Goal: Task Accomplishment & Management: Use online tool/utility

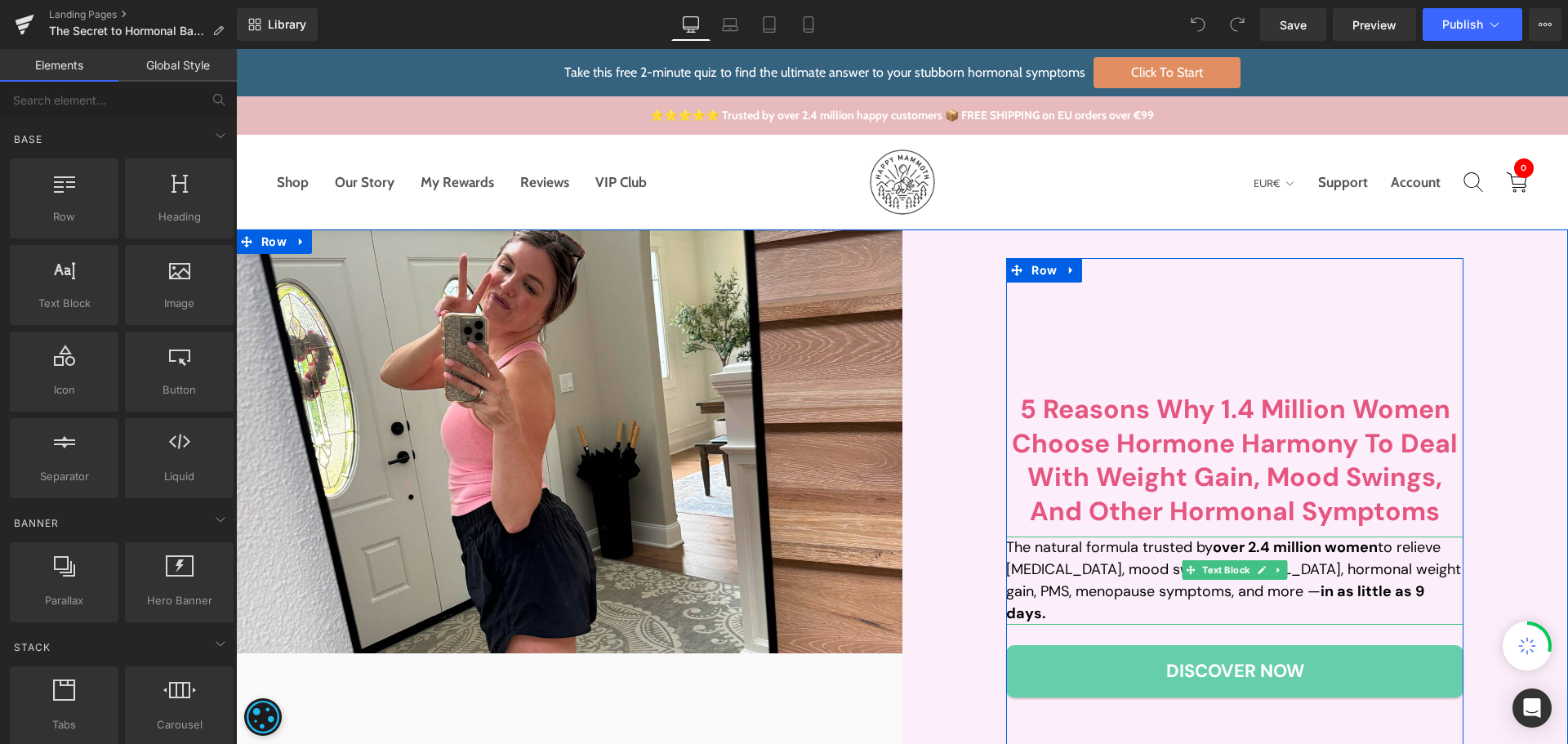
click at [1245, 554] on strong "over 2.4 million women" at bounding box center [1295, 547] width 165 height 19
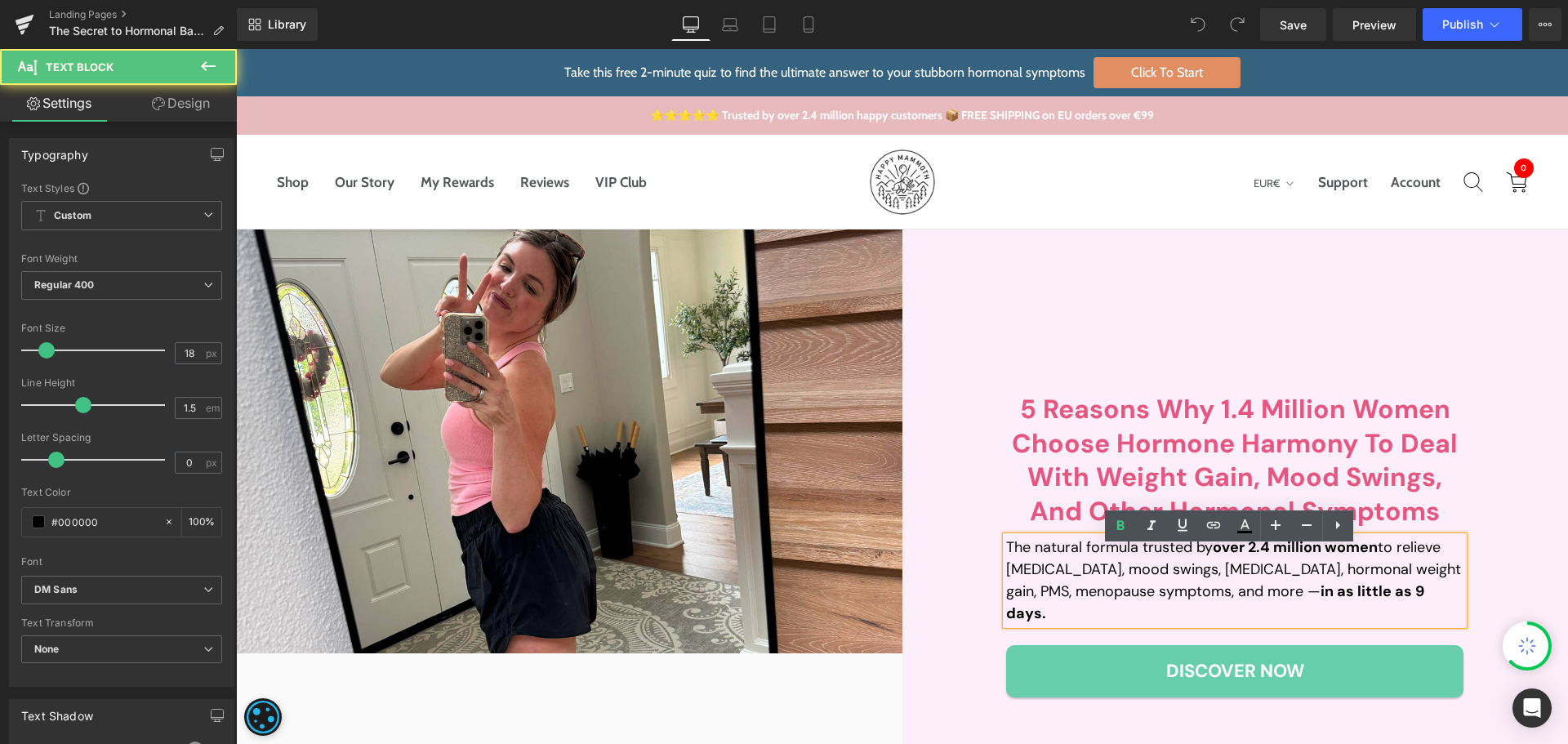
click at [1249, 557] on strong "over 2.4 million women" at bounding box center [1295, 547] width 165 height 19
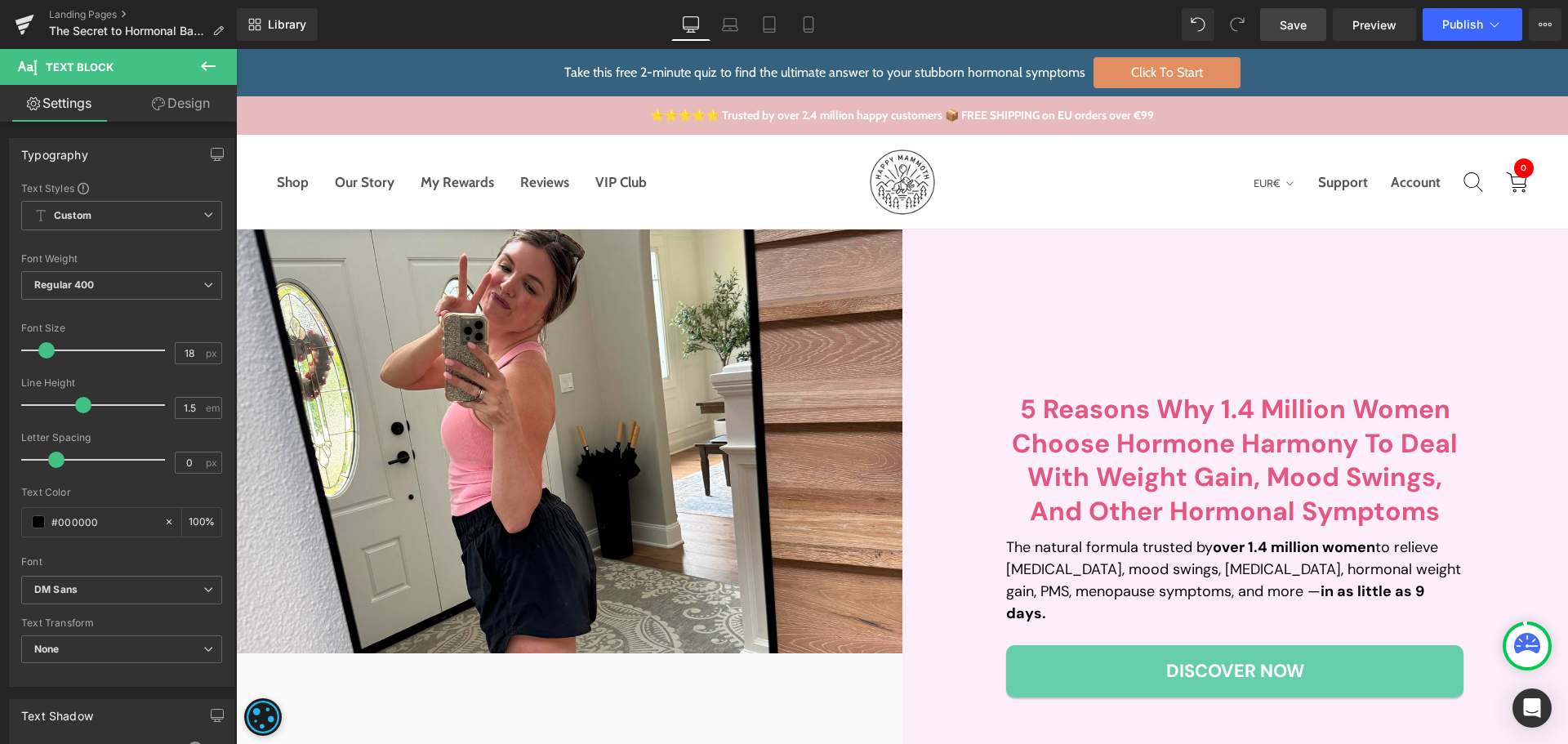
click at [1310, 26] on link "Save" at bounding box center [1292, 24] width 66 height 33
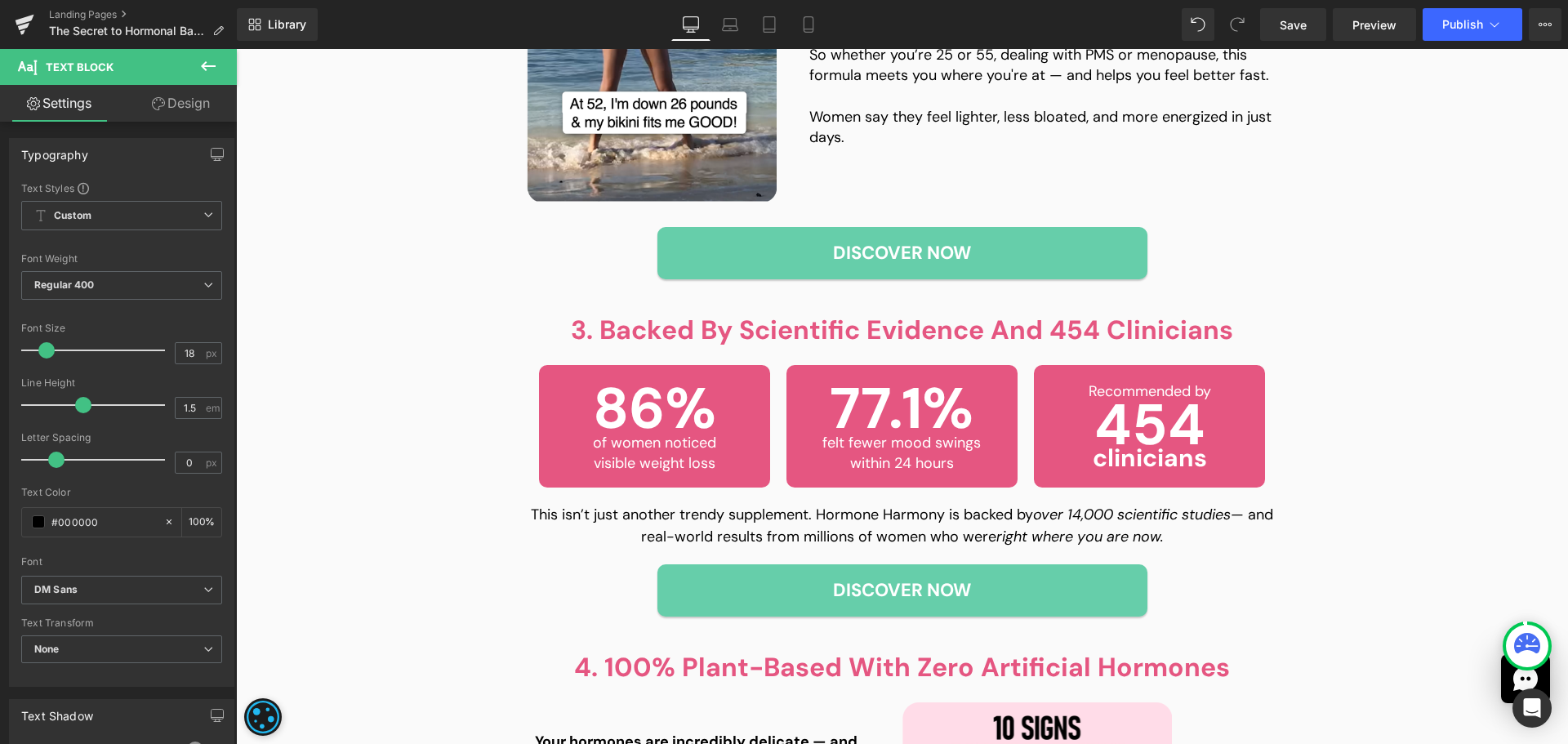
scroll to position [1714, 0]
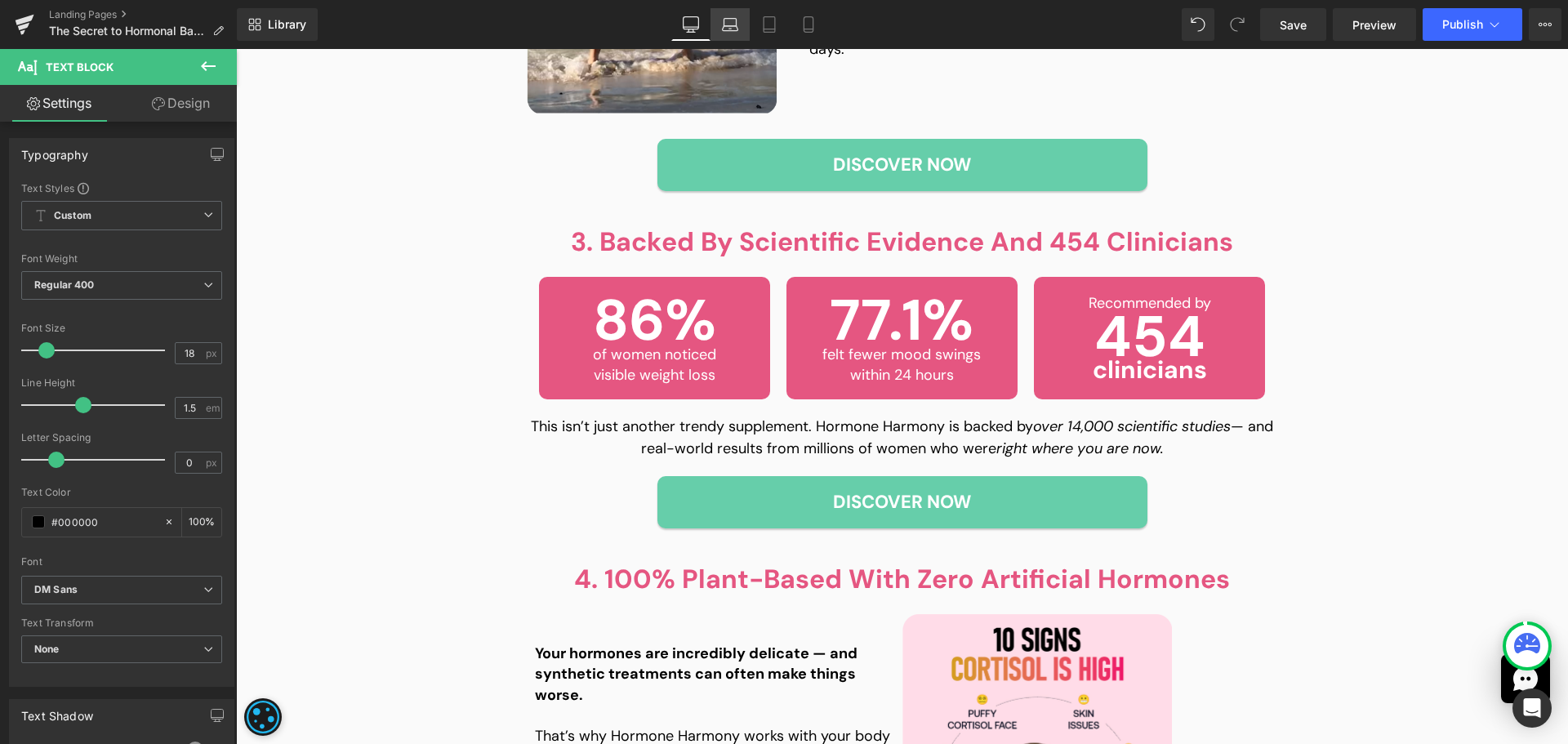
click at [734, 21] on icon at bounding box center [730, 24] width 16 height 16
type input "100"
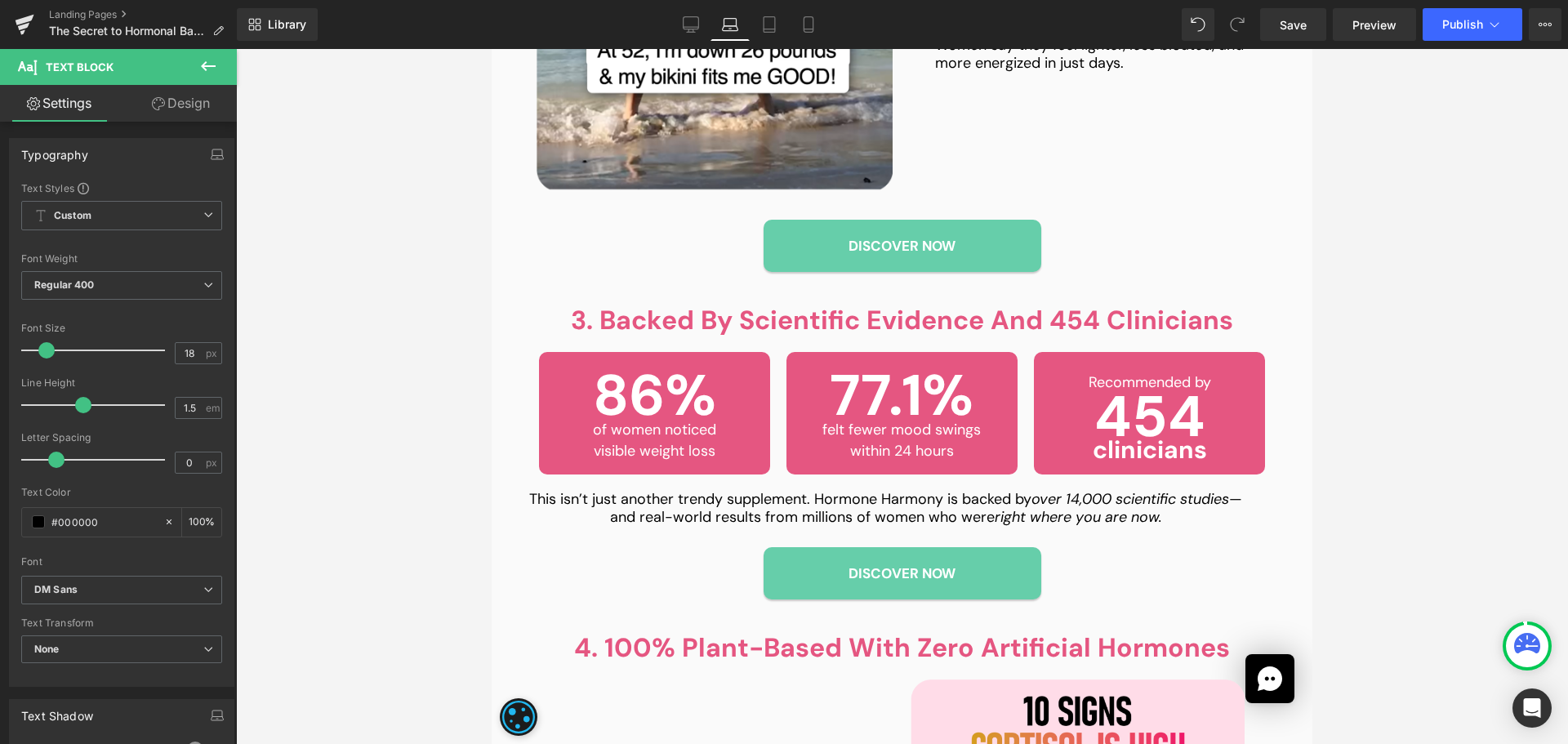
scroll to position [1675, 0]
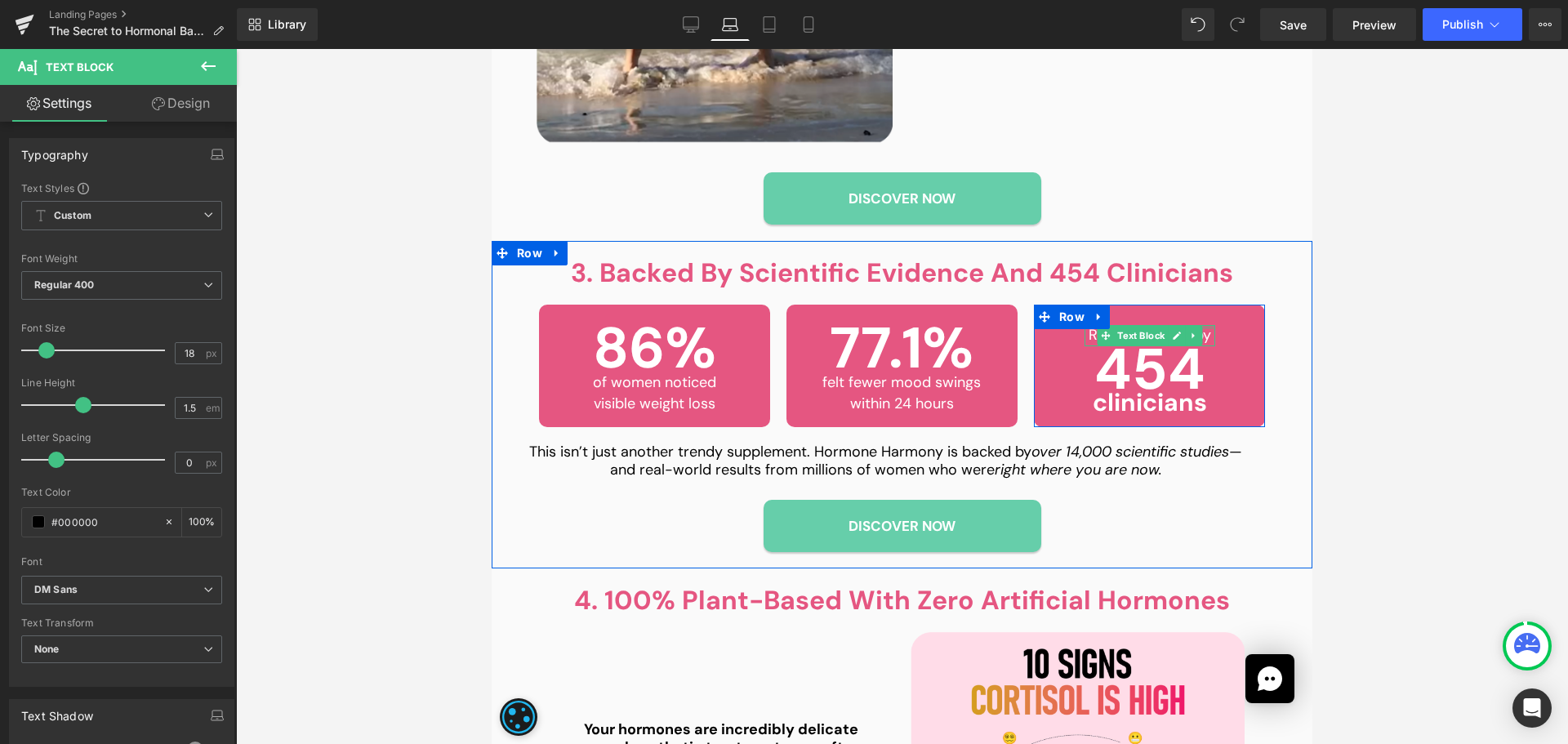
click at [491, 49] on div at bounding box center [491, 49] width 0 height 0
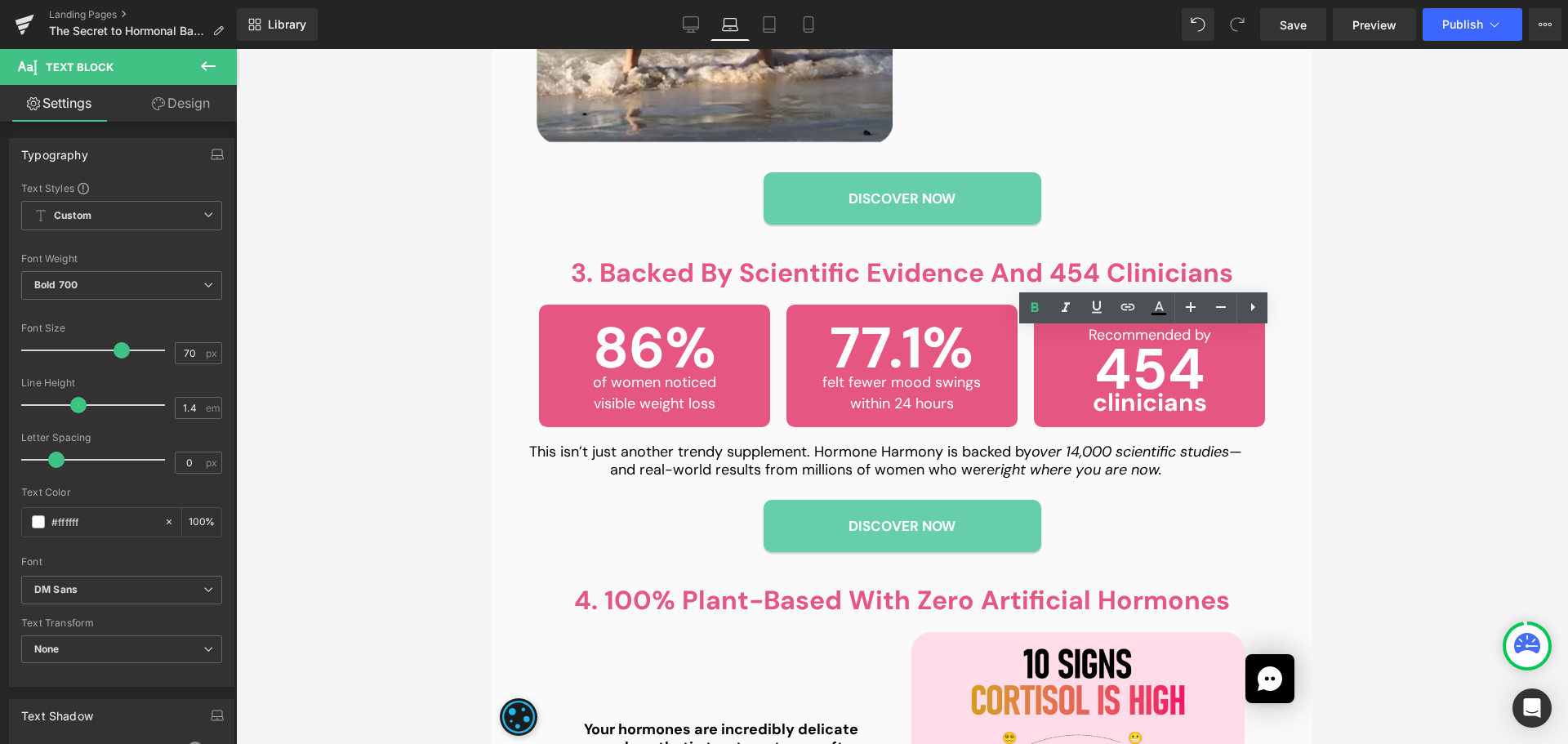
click at [1459, 298] on div at bounding box center [901, 396] width 1332 height 695
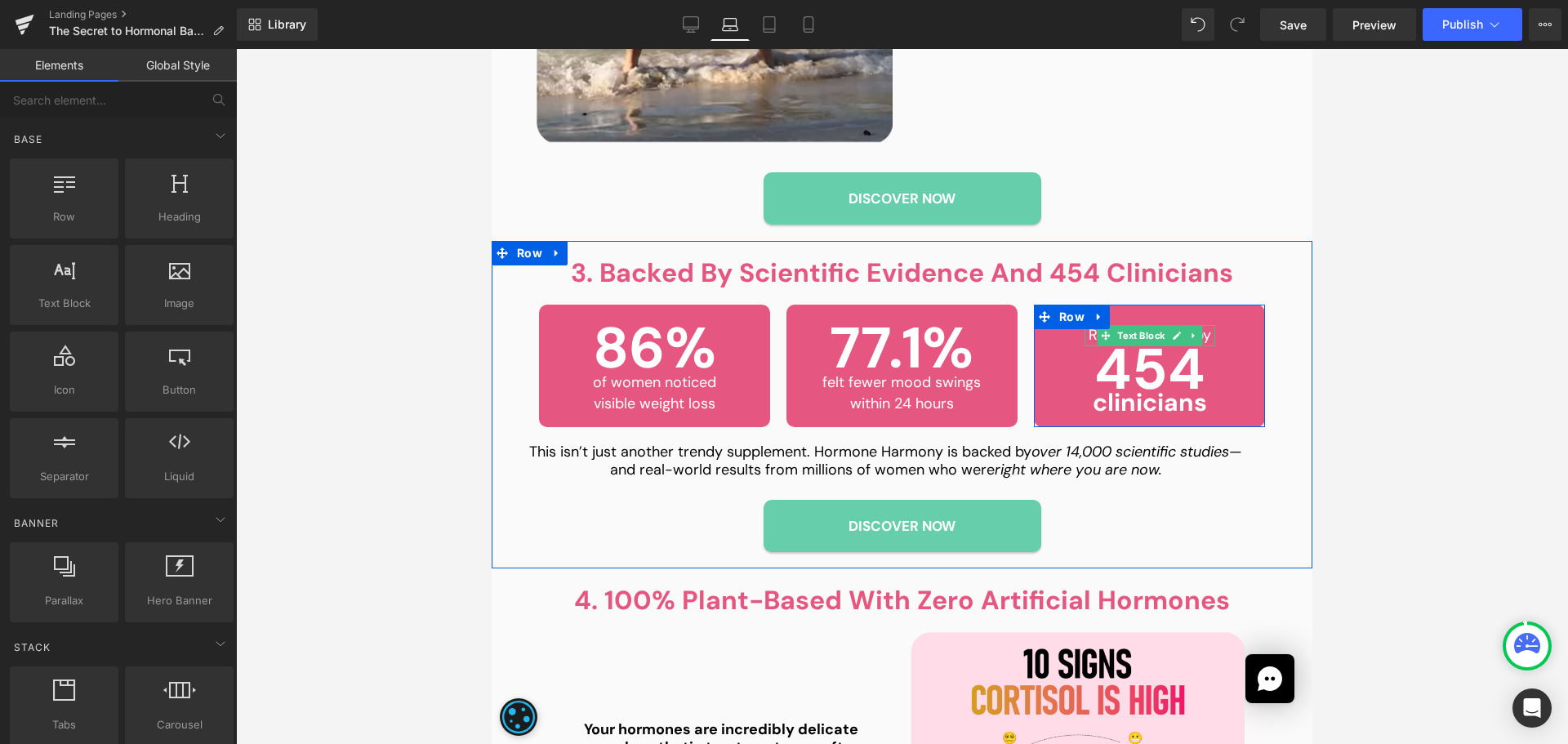
click at [1141, 327] on span "Text Block" at bounding box center [1140, 335] width 54 height 19
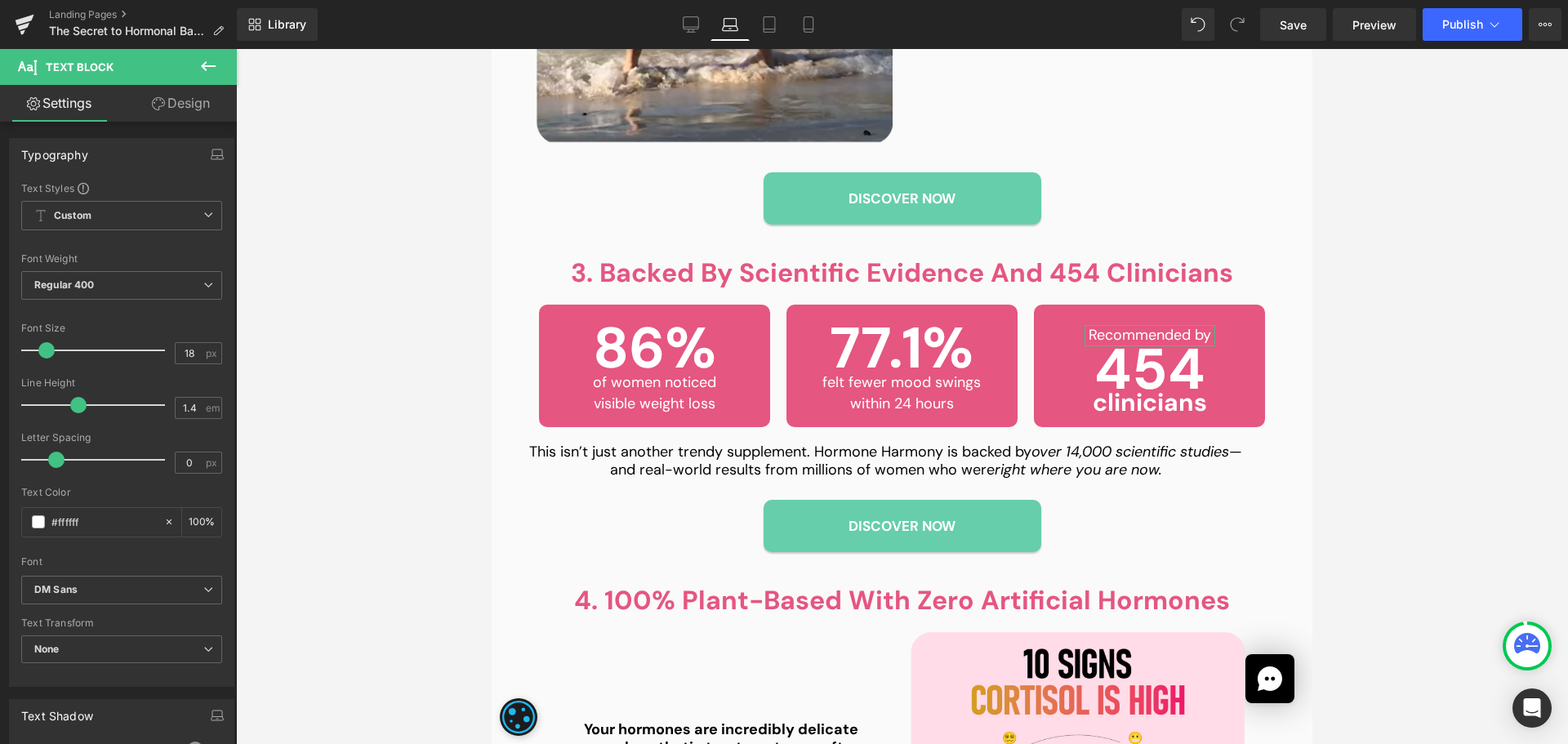
click at [218, 108] on link "Design" at bounding box center [181, 103] width 118 height 37
click at [0, 0] on div "Spacing" at bounding box center [0, 0] width 0 height 0
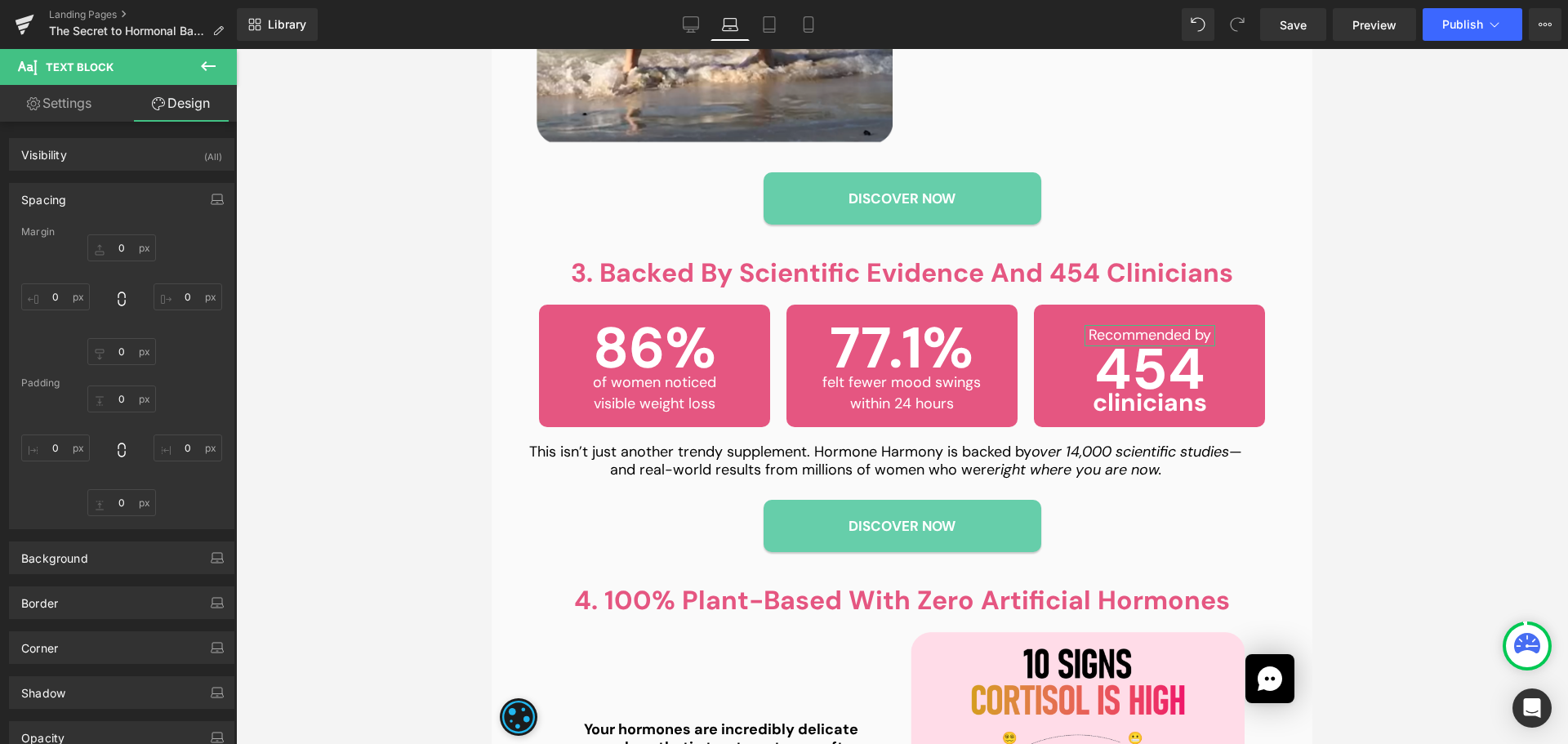
type input "20"
type input "61.6719"
type input "0"
type input "61.6562"
type input "0"
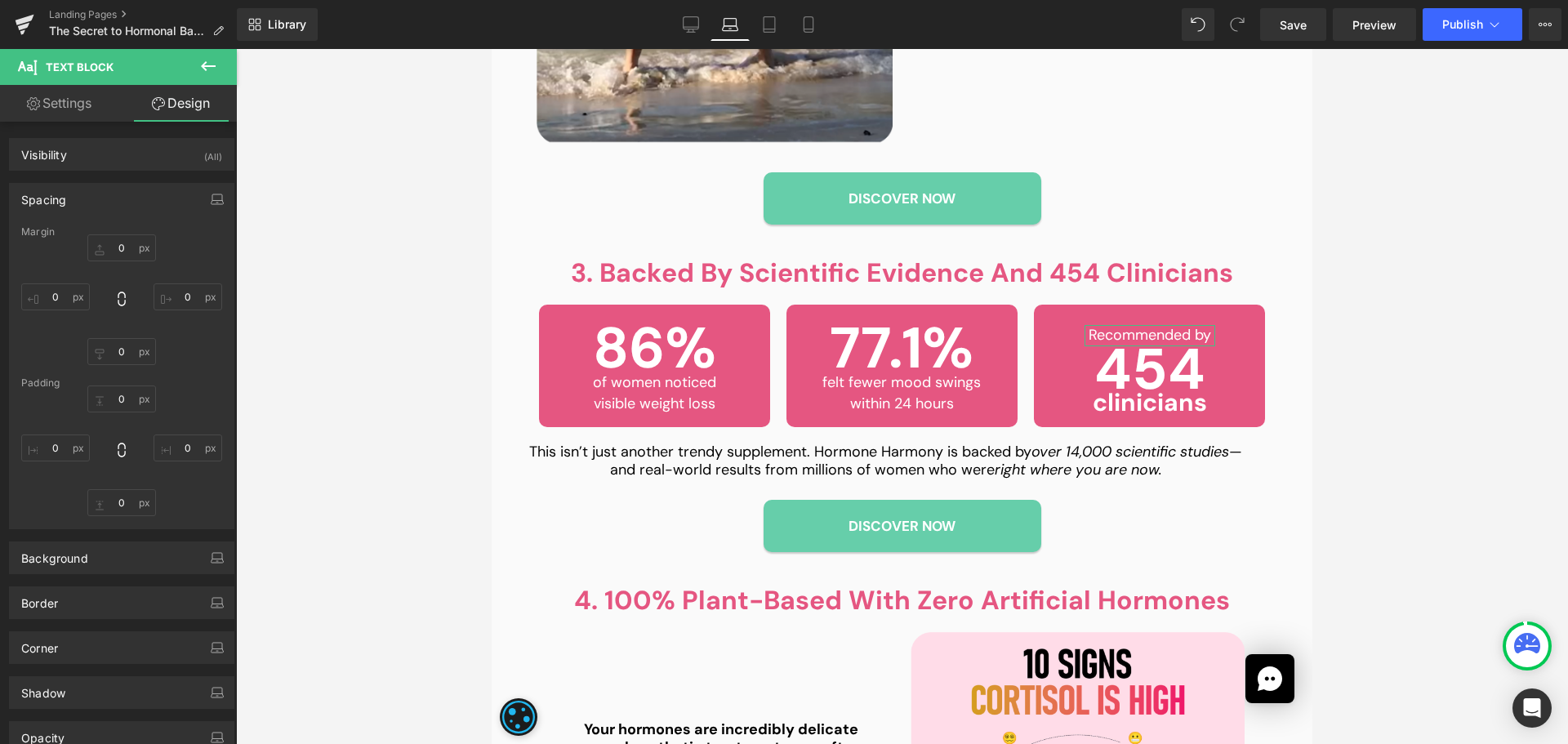
type input "0"
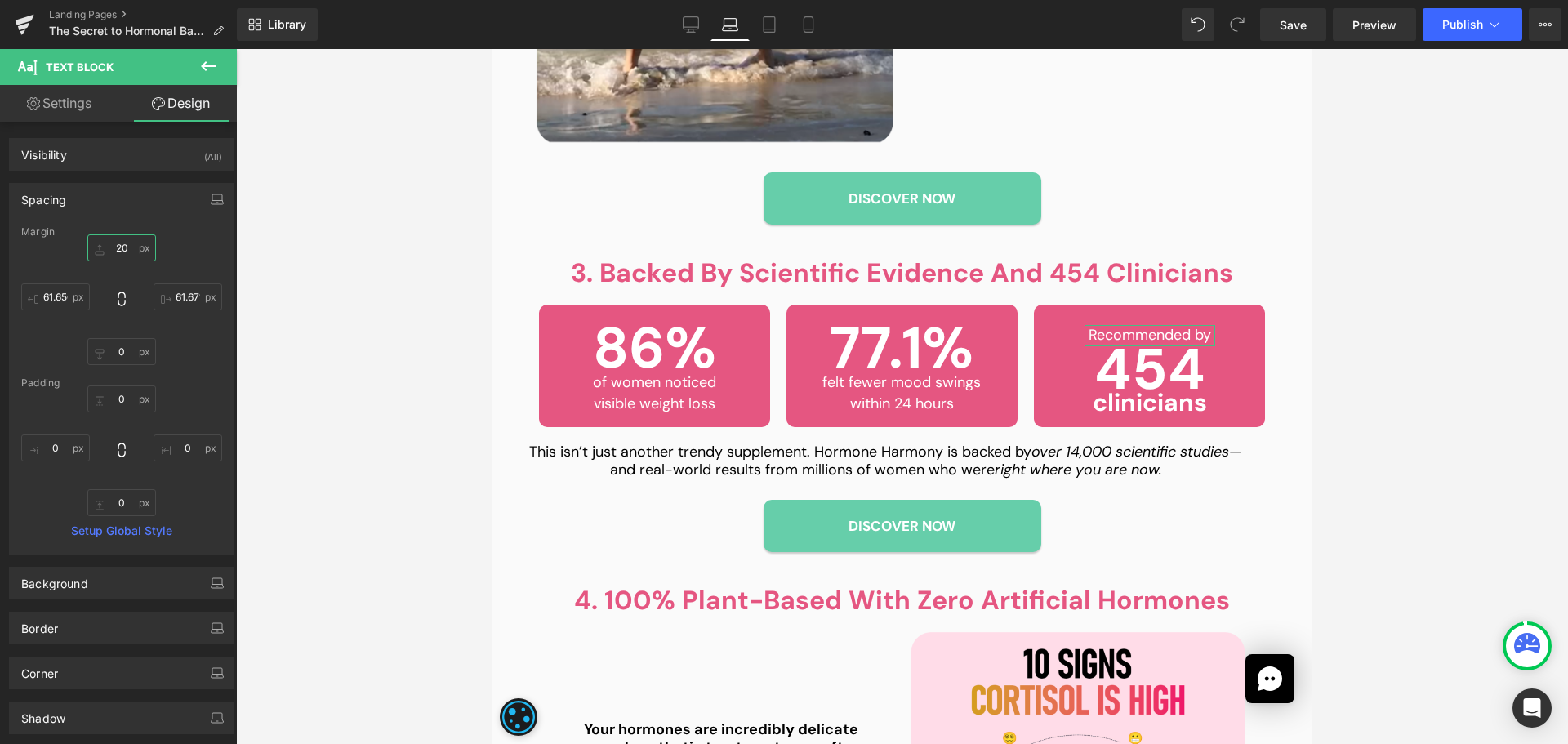
click at [127, 254] on input "20" at bounding box center [121, 248] width 68 height 27
type input "14"
click at [1295, 37] on link "Save" at bounding box center [1292, 24] width 66 height 33
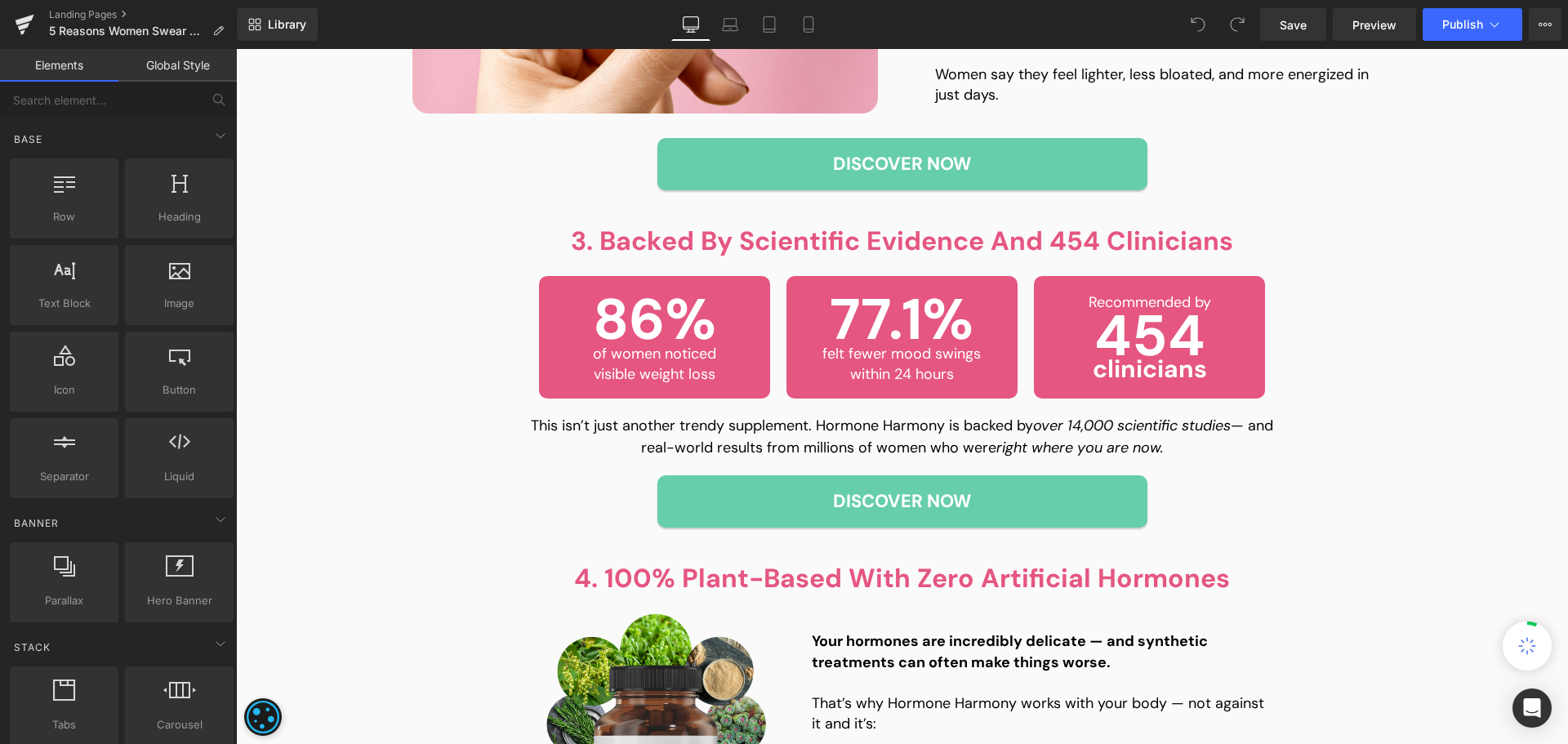
scroll to position [1306, 0]
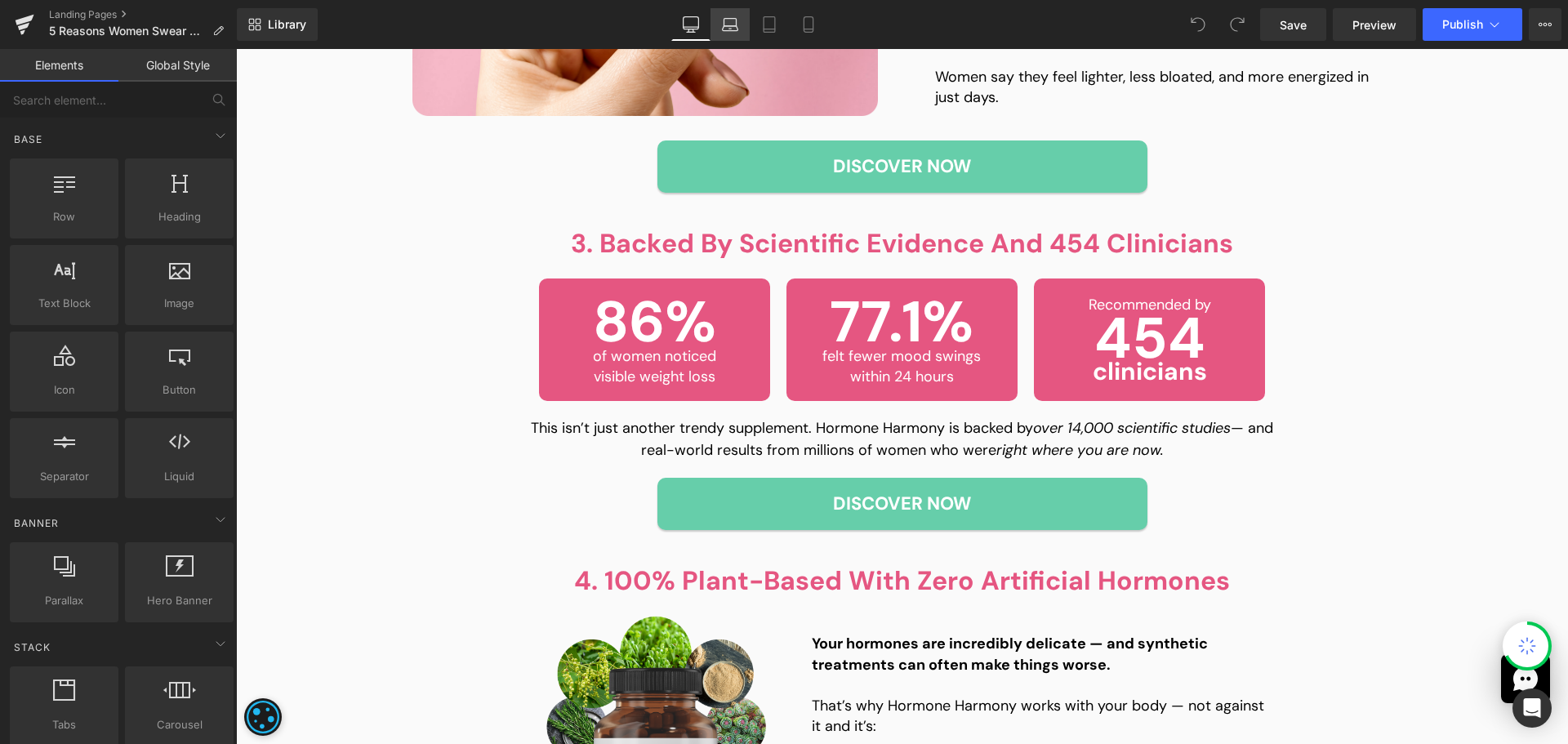
click at [735, 30] on icon at bounding box center [731, 28] width 15 height 5
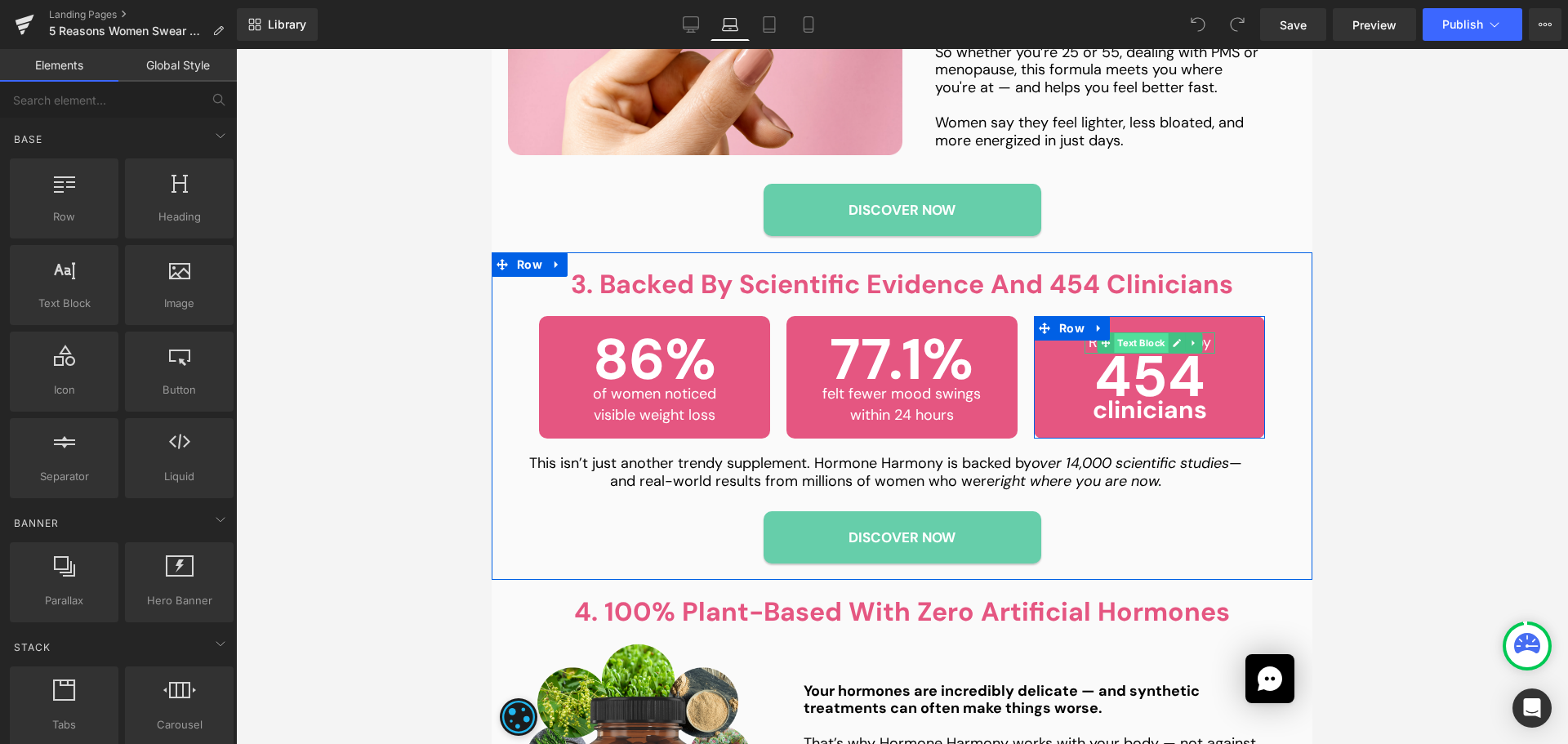
click at [1139, 333] on span "Text Block" at bounding box center [1140, 342] width 54 height 19
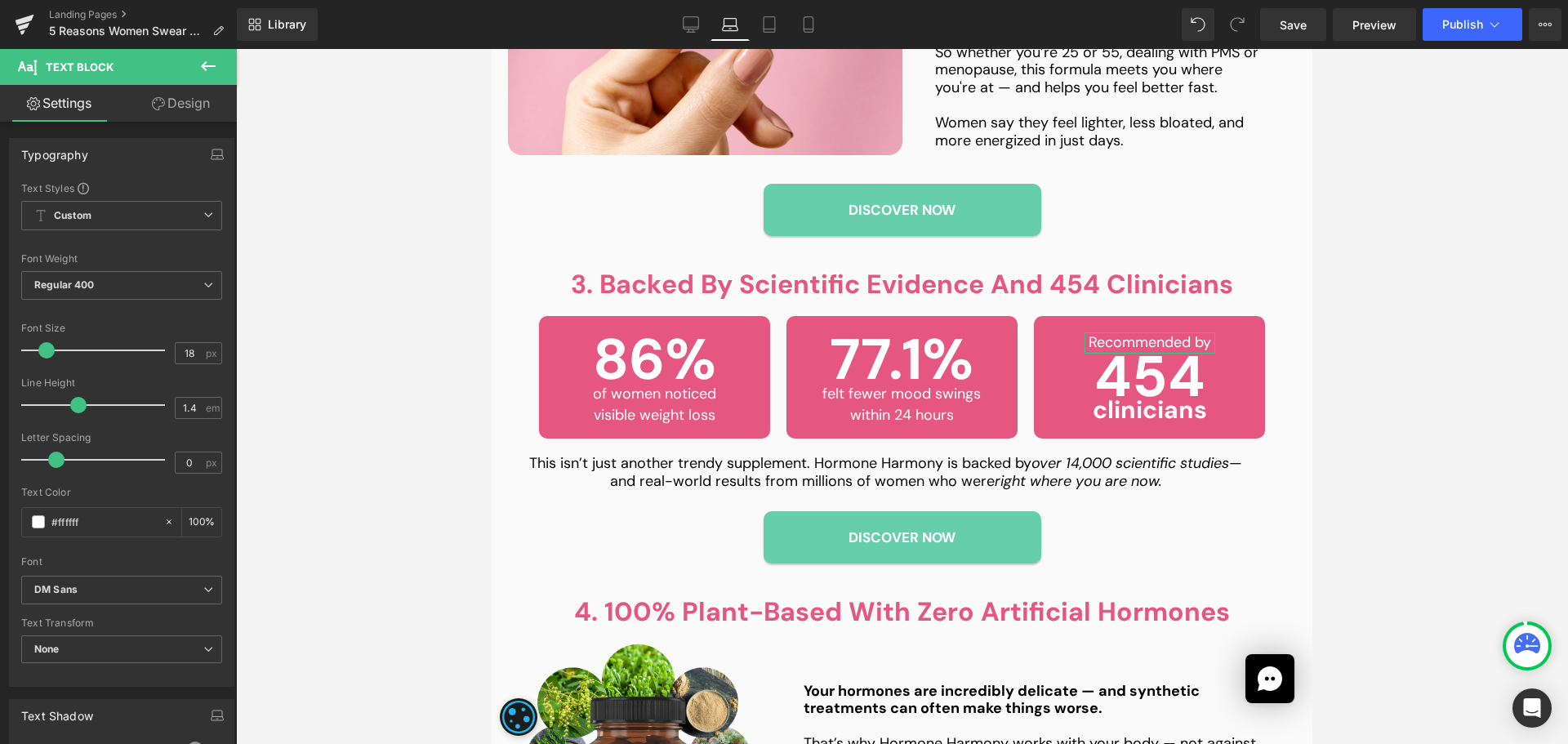
click at [166, 110] on link "Design" at bounding box center [181, 103] width 118 height 37
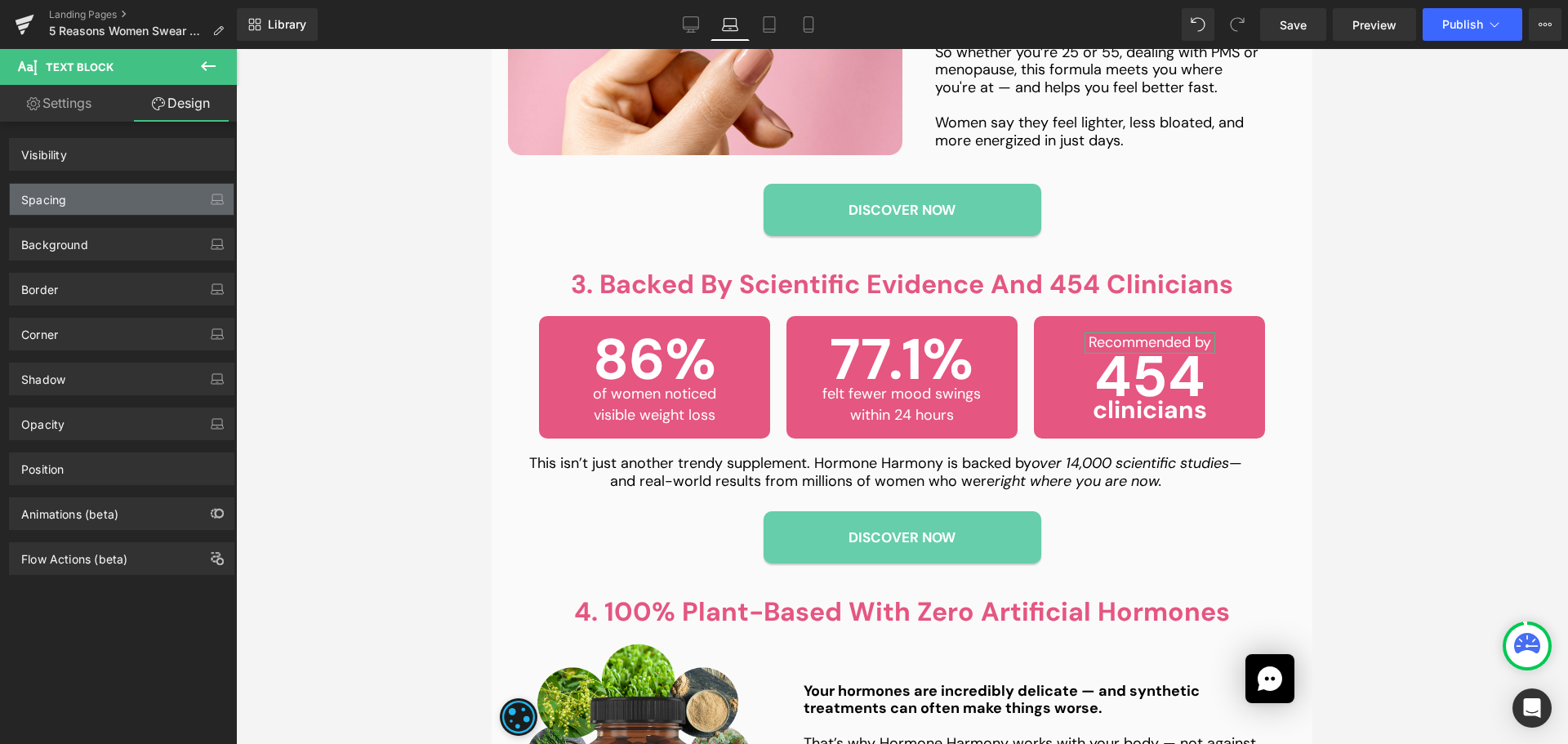
click at [72, 209] on div "Spacing" at bounding box center [121, 199] width 224 height 31
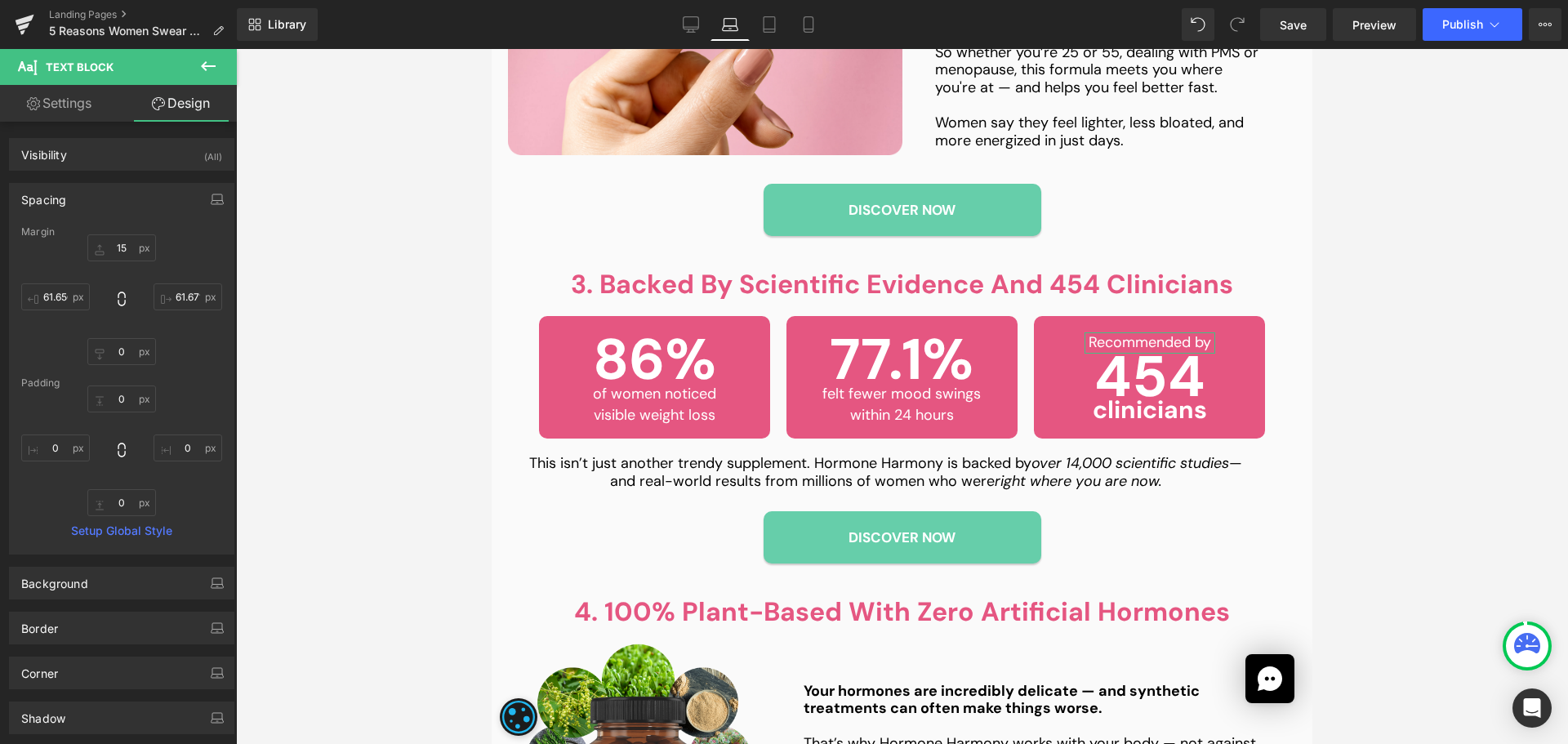
type input "15"
type input "61.6719"
type input "0"
type input "61.6562"
type input "0"
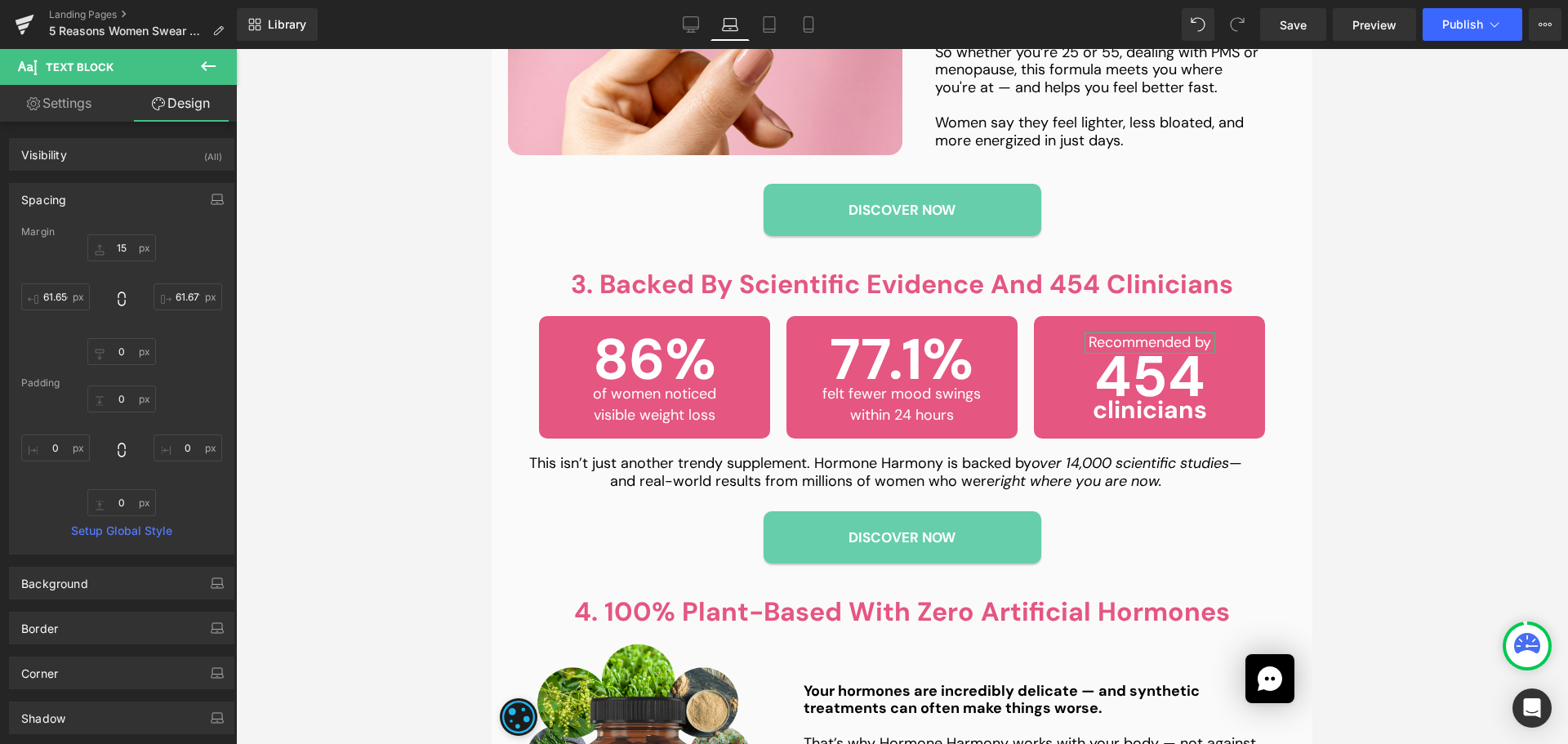
type input "0"
